Goal: Information Seeking & Learning: Learn about a topic

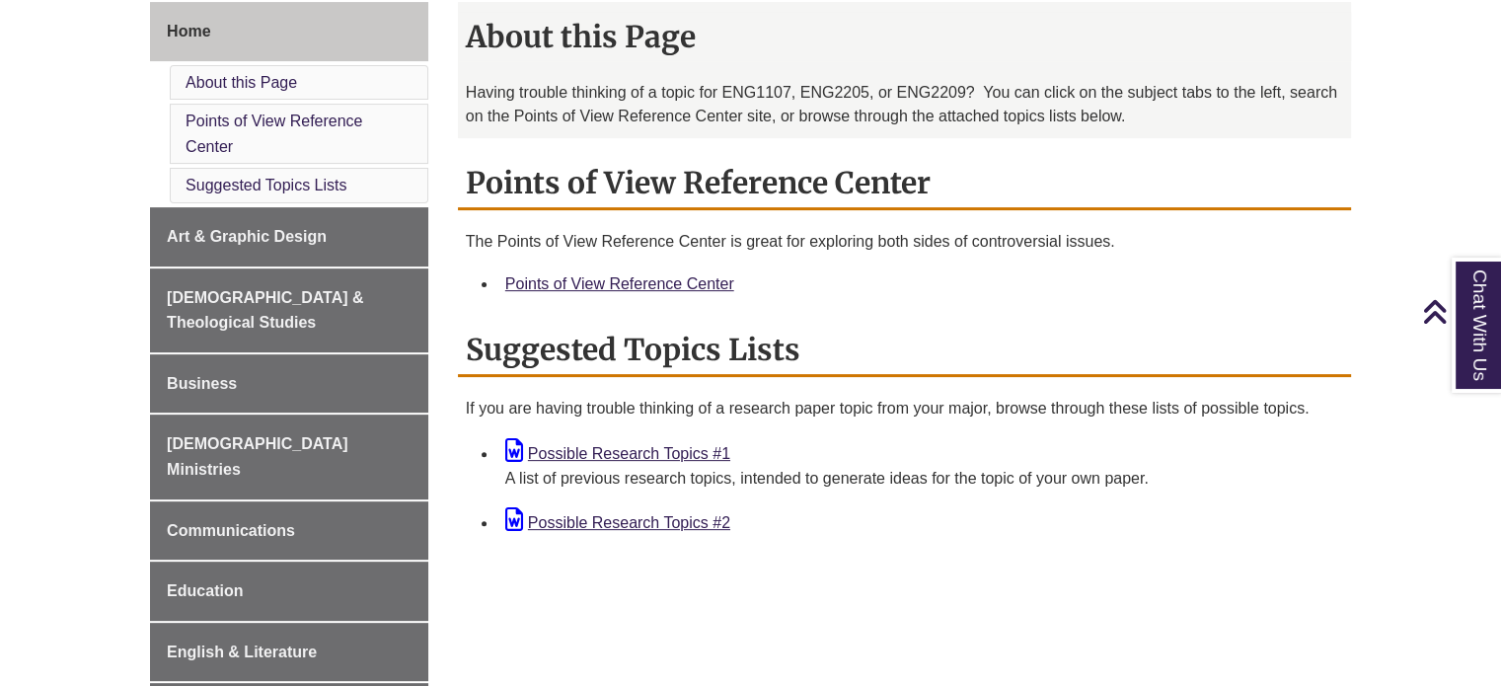
scroll to position [555, 0]
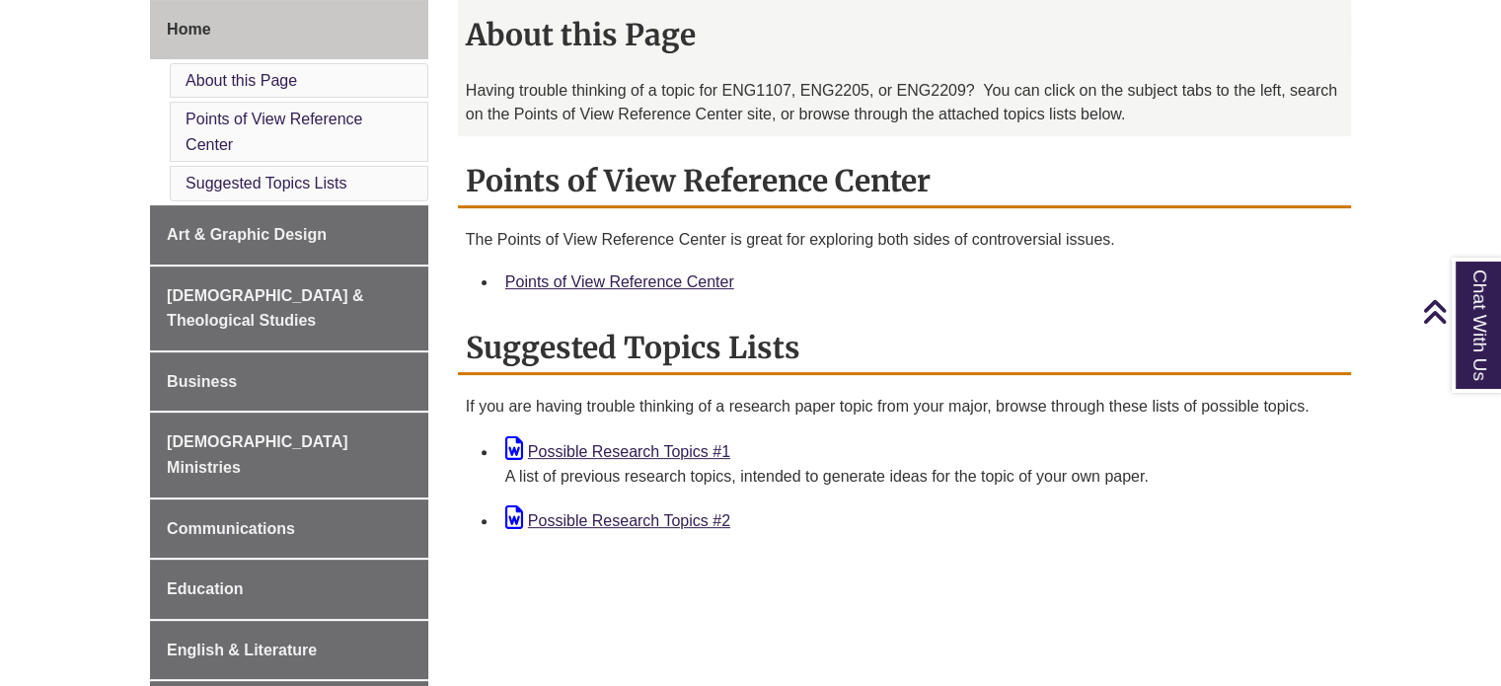
drag, startPoint x: 648, startPoint y: 460, endPoint x: 878, endPoint y: 523, distance: 238.5
click at [878, 523] on div "Possible Research Topics #2" at bounding box center [920, 519] width 830 height 29
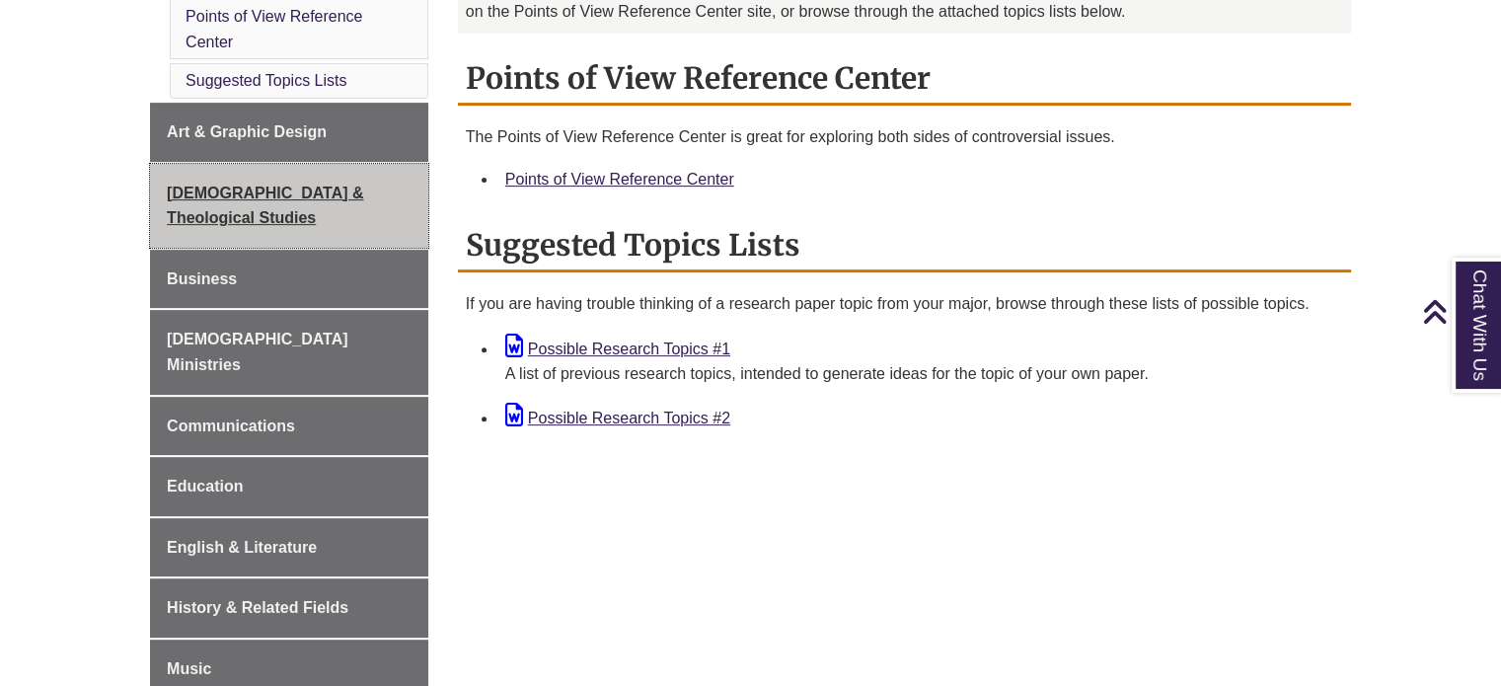
scroll to position [655, 0]
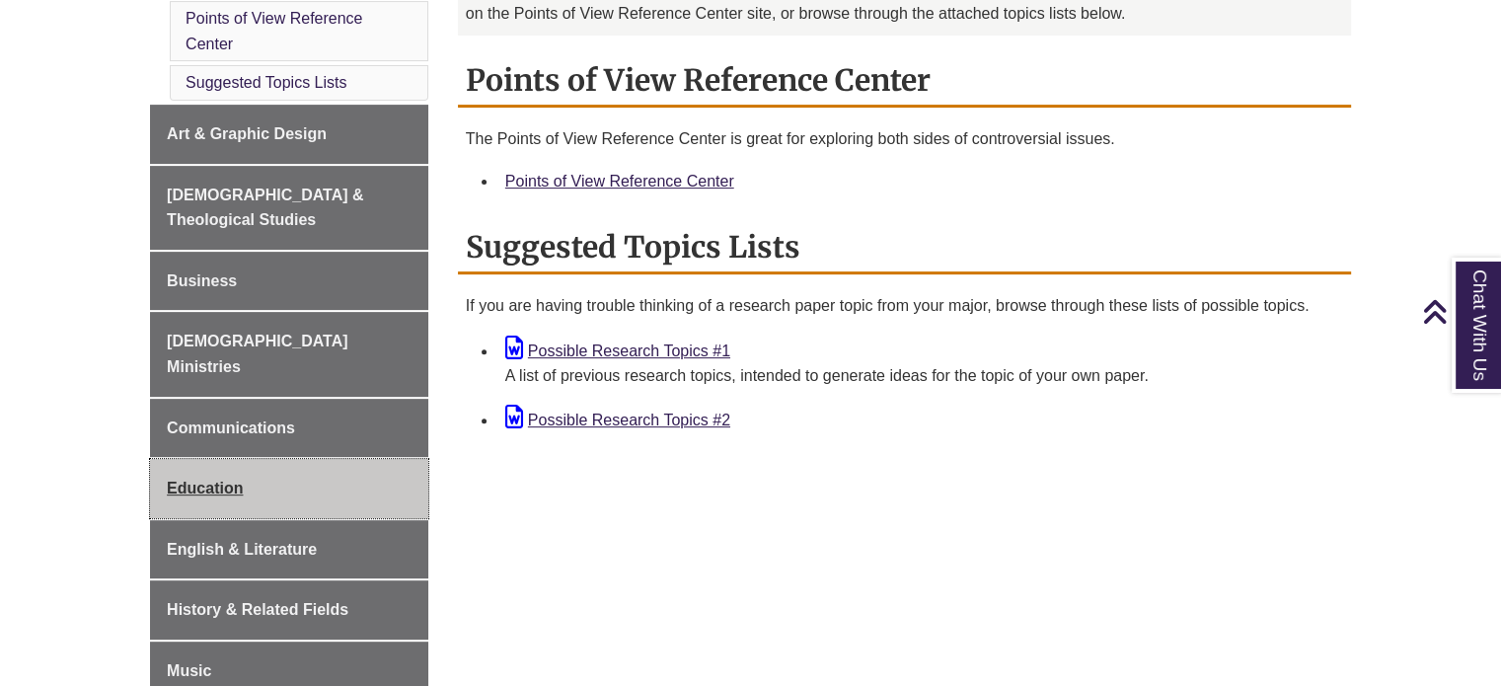
click at [248, 459] on link "Education" at bounding box center [289, 488] width 278 height 59
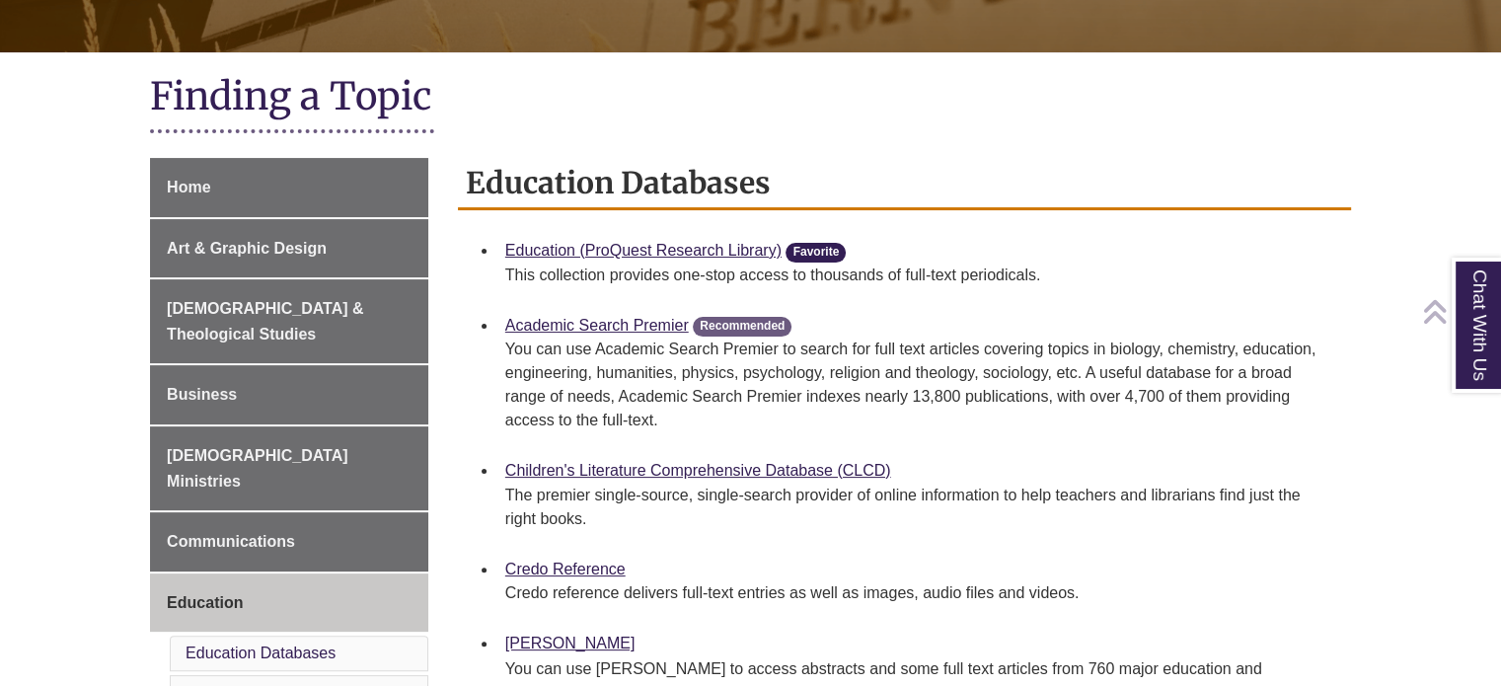
scroll to position [395, 0]
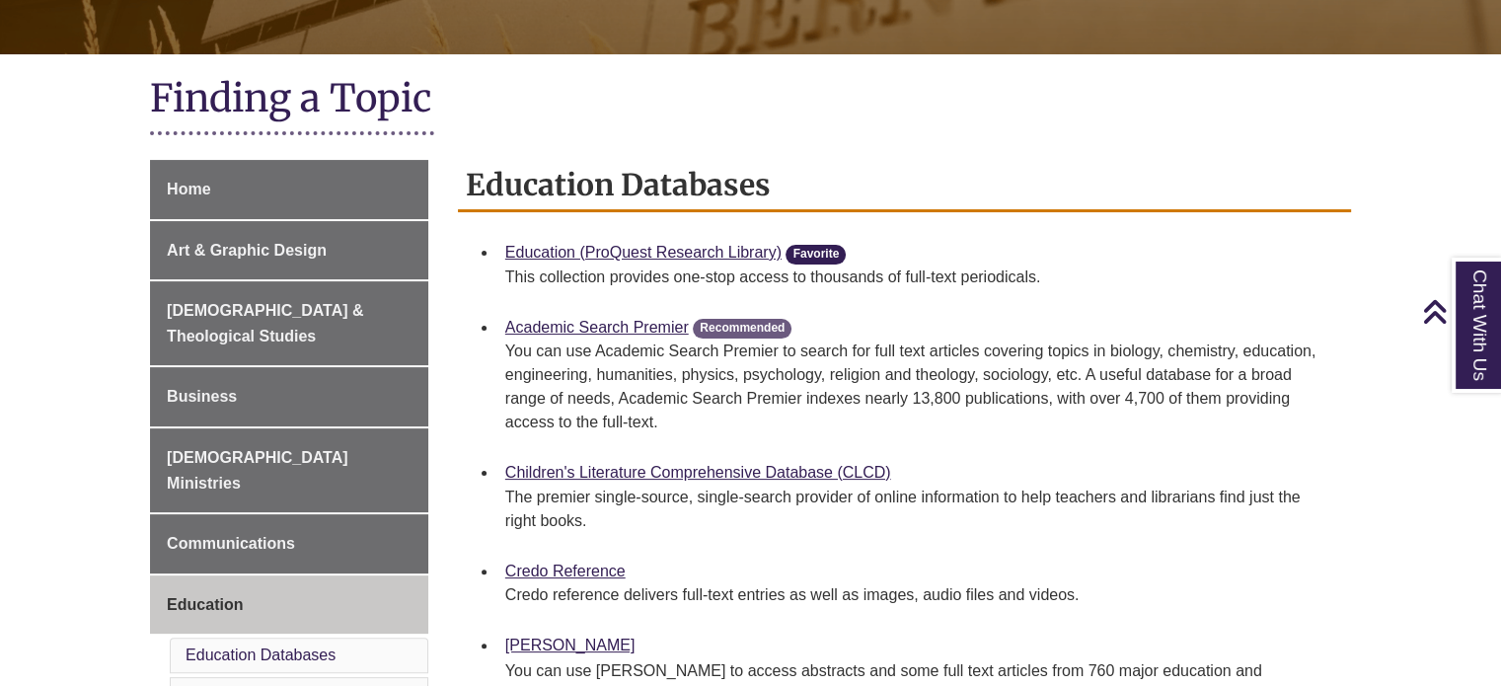
click at [948, 322] on li "Academic Search Premier Recommended You can use Academic Search Premier to sear…" at bounding box center [921, 380] width 846 height 146
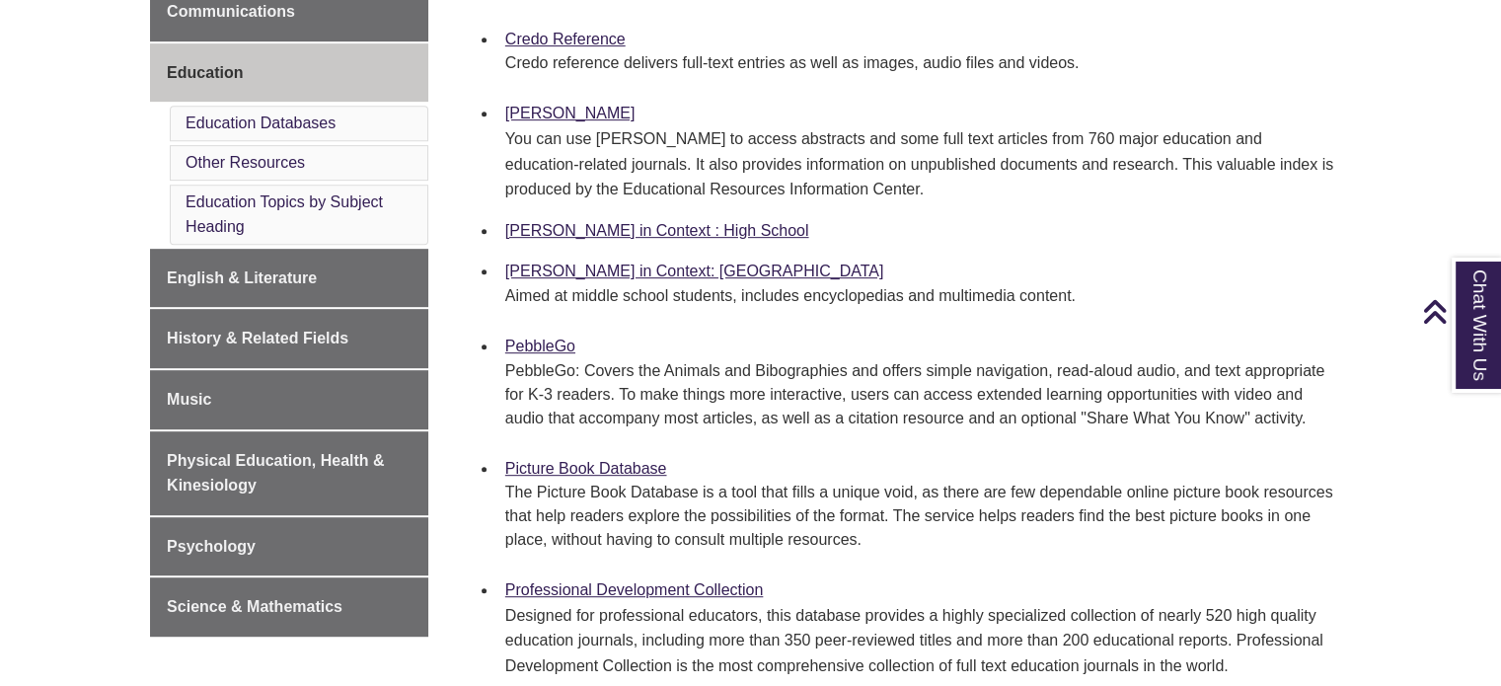
scroll to position [1023, 0]
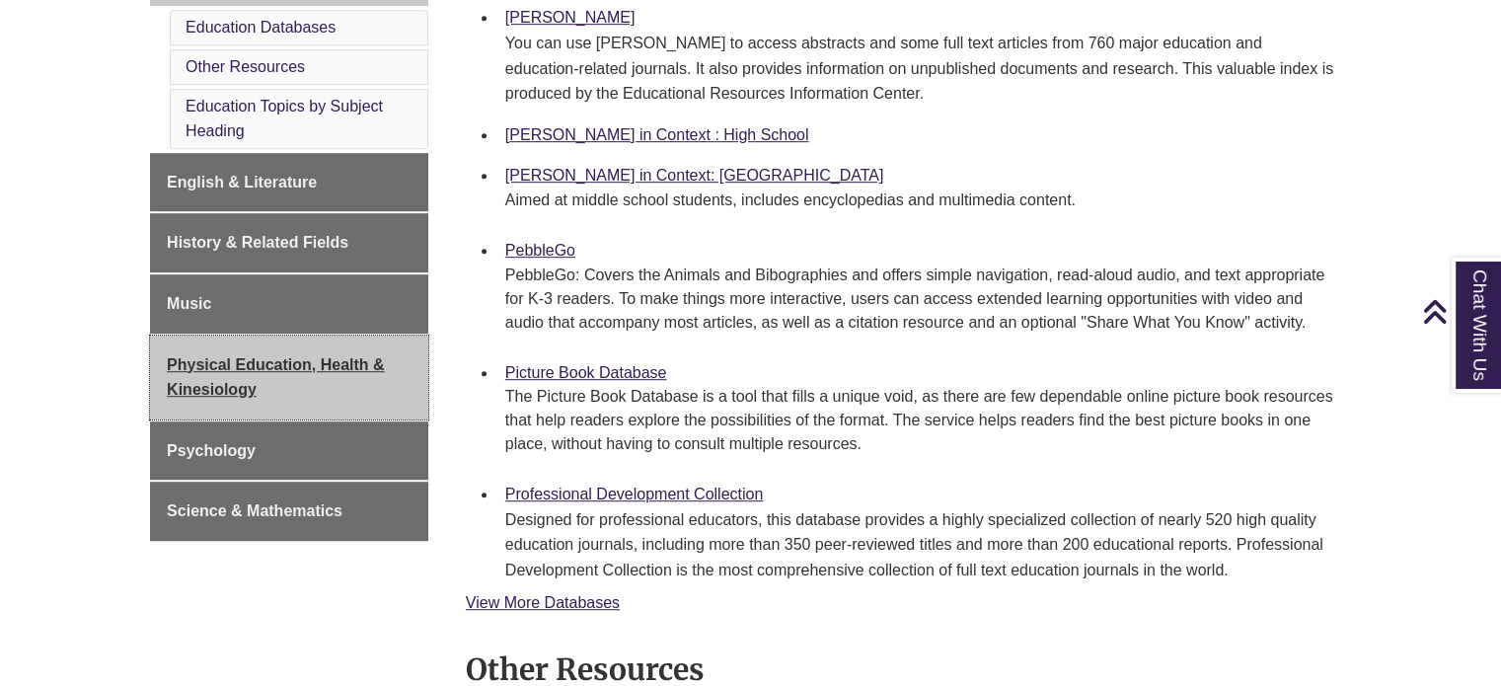
click at [242, 356] on span "Physical Education, Health & Kinesiology" at bounding box center [276, 377] width 218 height 42
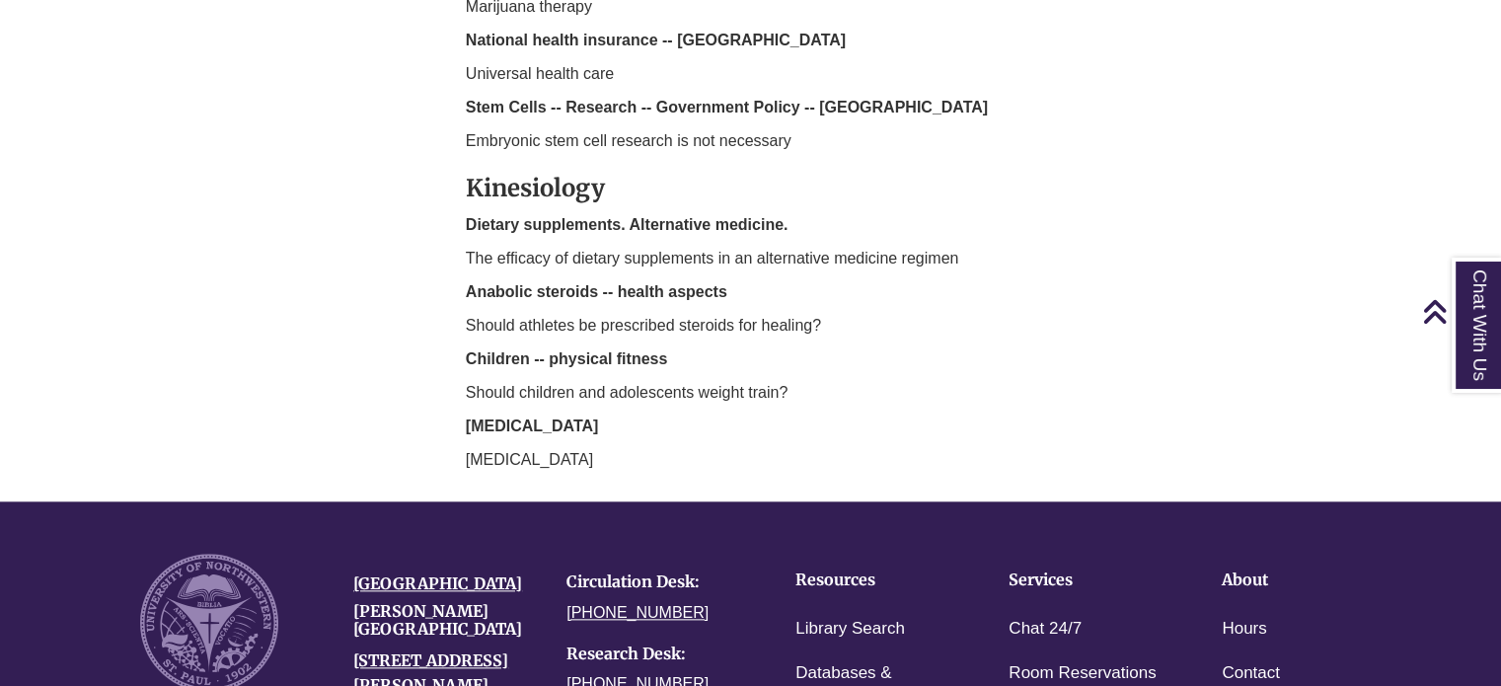
scroll to position [2053, 0]
